Goal: Share content: Share content

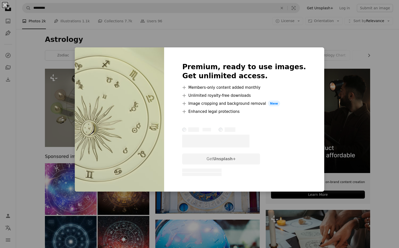
scroll to position [505, 0]
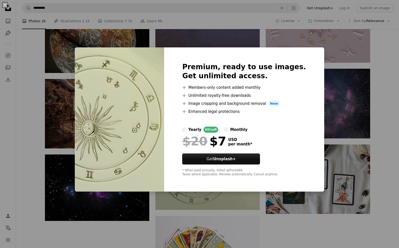
click at [339, 108] on div "An X shape Premium, ready to use images. Get unlimited access. A plus sign Memb…" at bounding box center [199, 124] width 399 height 248
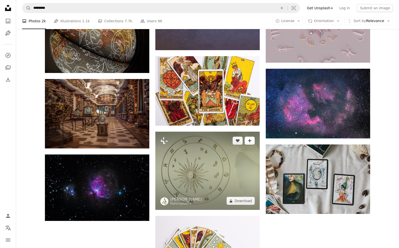
click at [249, 141] on icon "Add to Collection" at bounding box center [249, 140] width 3 height 3
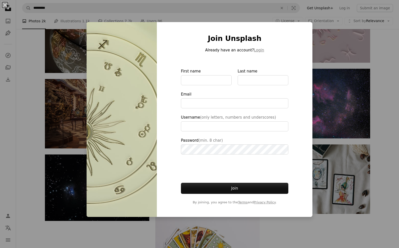
click at [269, 248] on div "An X shape Join Unsplash Already have an account? Login First name Last name Em…" at bounding box center [199, 124] width 399 height 248
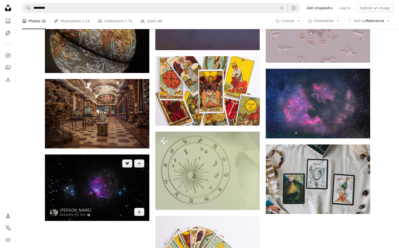
click at [104, 188] on img at bounding box center [97, 187] width 104 height 66
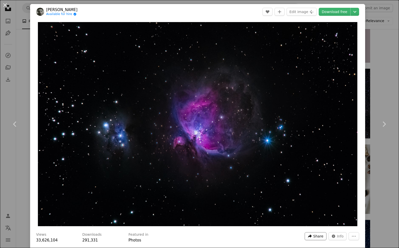
click at [317, 240] on span "Share" at bounding box center [318, 236] width 10 height 8
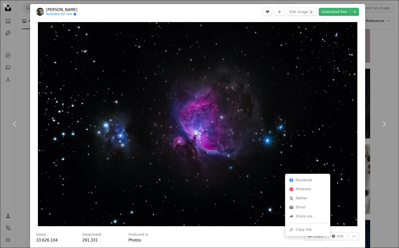
click at [302, 228] on div "A URL sharing icon (chains) Copy link" at bounding box center [307, 229] width 41 height 9
